Goal: Book appointment/travel/reservation

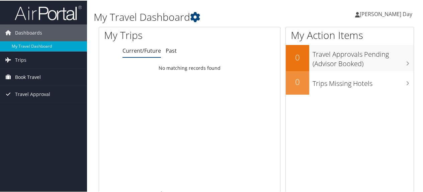
click at [32, 76] on span "Book Travel" at bounding box center [28, 76] width 26 height 17
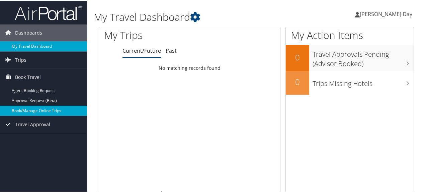
click at [32, 110] on link "Book/Manage Online Trips" at bounding box center [43, 110] width 87 height 10
